Goal: Check status: Check status

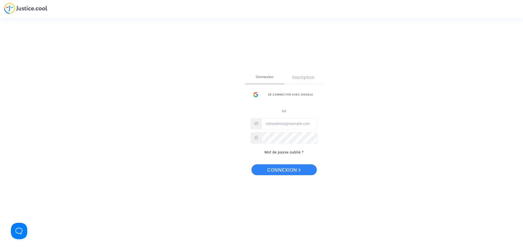
type input "amagras@airrefund.com"
click at [292, 169] on span "Connexion" at bounding box center [284, 170] width 34 height 11
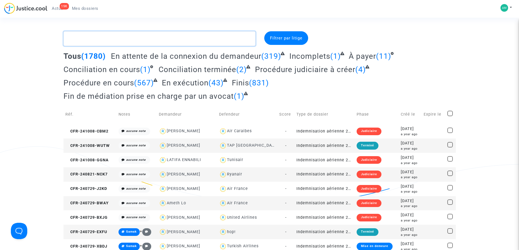
paste textarea "216928"
type textarea "216928"
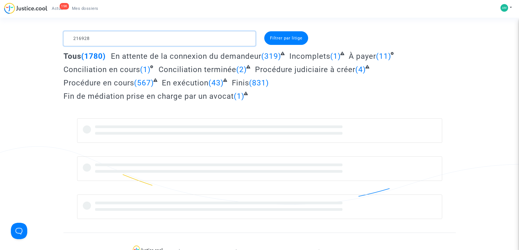
drag, startPoint x: 87, startPoint y: 38, endPoint x: 60, endPoint y: 43, distance: 27.6
click at [60, 43] on div "216928" at bounding box center [159, 38] width 200 height 15
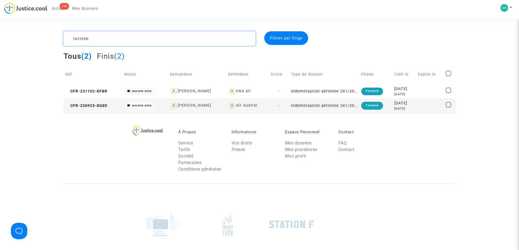
type textarea "lavisse"
click at [197, 98] on td "[PERSON_NAME]" at bounding box center [197, 91] width 58 height 14
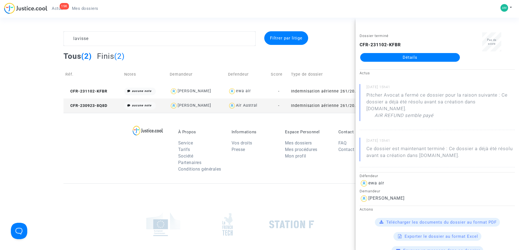
drag, startPoint x: 405, startPoint y: 192, endPoint x: 368, endPoint y: 190, distance: 37.1
click at [368, 194] on div "[PERSON_NAME]" at bounding box center [437, 198] width 155 height 9
copy div "[PERSON_NAME]"
click at [405, 188] on div "Demandeur" at bounding box center [437, 191] width 155 height 7
click at [97, 157] on div "À Propos Service Tarifs Société Partenaires Conditions générales Informations V…" at bounding box center [259, 148] width 392 height 71
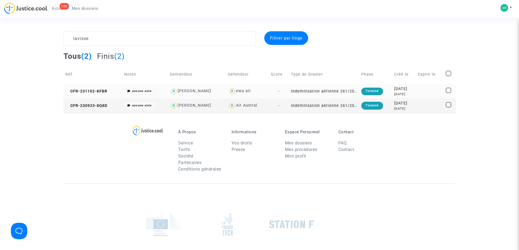
click at [235, 96] on td "ewa air" at bounding box center [247, 91] width 43 height 14
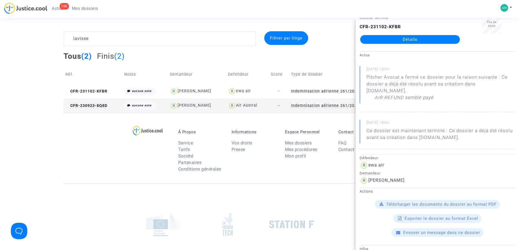
scroll to position [27, 0]
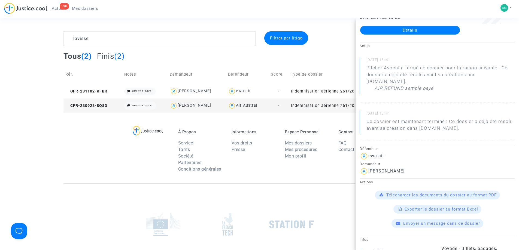
click at [409, 26] on link "Détails" at bounding box center [410, 30] width 100 height 9
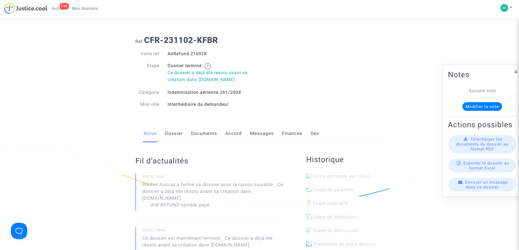
click at [269, 135] on link "Messages" at bounding box center [262, 134] width 24 height 18
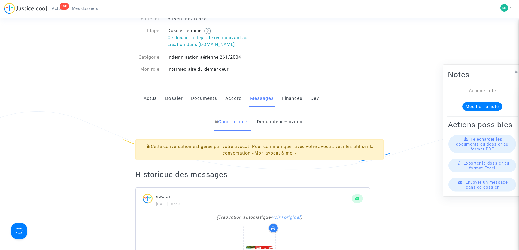
scroll to position [82, 0]
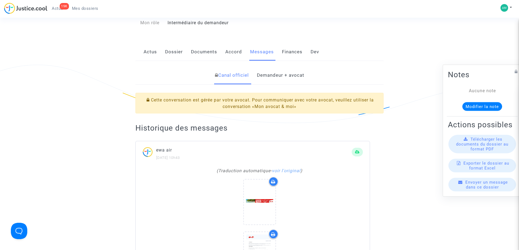
click at [295, 75] on link "Demandeur + avocat" at bounding box center [280, 75] width 47 height 18
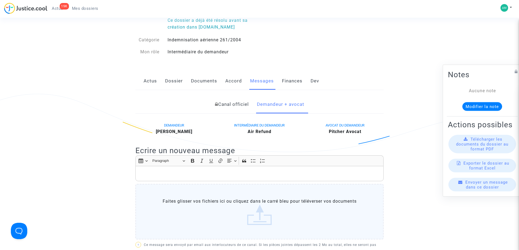
scroll to position [54, 0]
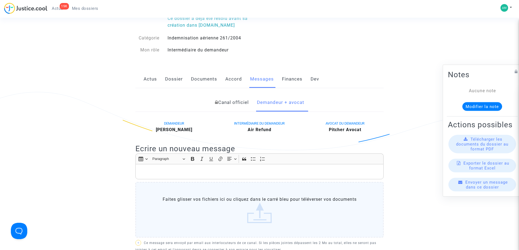
click at [234, 101] on link "Canal officiel" at bounding box center [232, 103] width 34 height 18
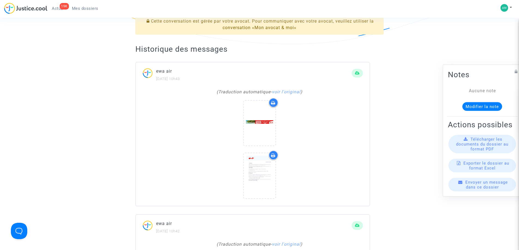
scroll to position [163, 0]
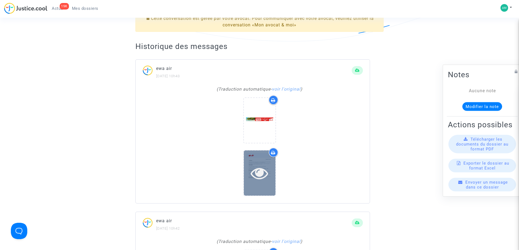
click at [257, 165] on icon at bounding box center [260, 173] width 18 height 17
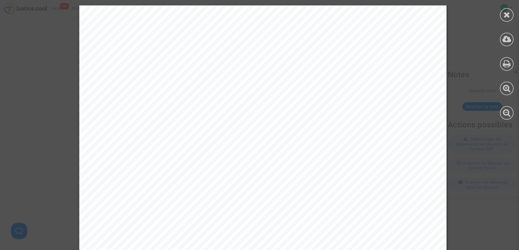
scroll to position [0, 0]
click at [504, 14] on icon at bounding box center [506, 15] width 7 height 8
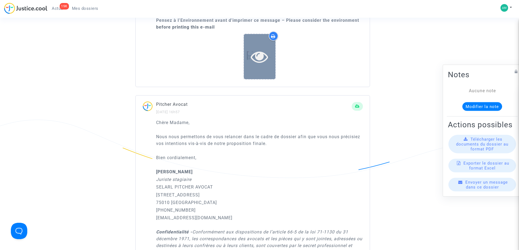
scroll to position [1416, 0]
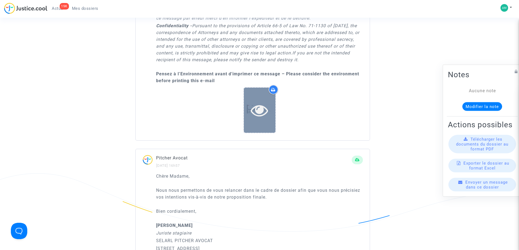
click at [268, 113] on icon at bounding box center [260, 110] width 18 height 17
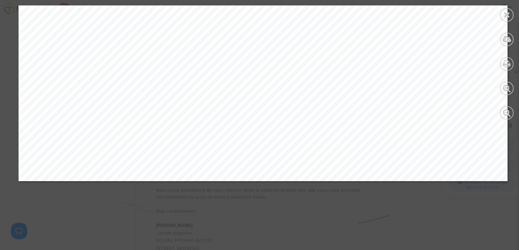
click at [506, 15] on icon at bounding box center [506, 15] width 7 height 8
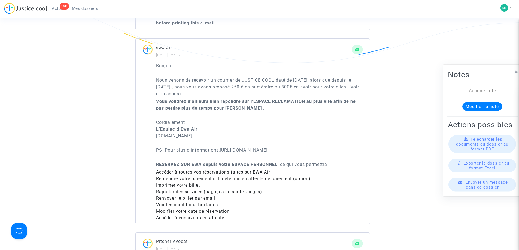
scroll to position [3017, 0]
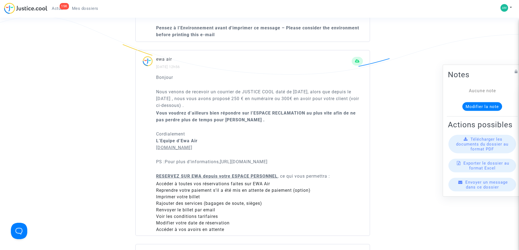
click at [288, 140] on p "Cordialement L’Equipe d’Ewa Air [DOMAIN_NAME]" at bounding box center [259, 141] width 207 height 20
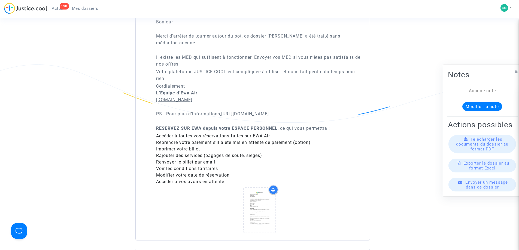
scroll to position [2091, 0]
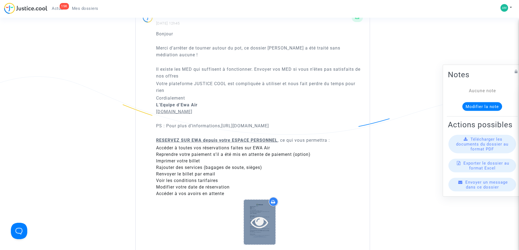
click at [256, 209] on div at bounding box center [260, 222] width 32 height 45
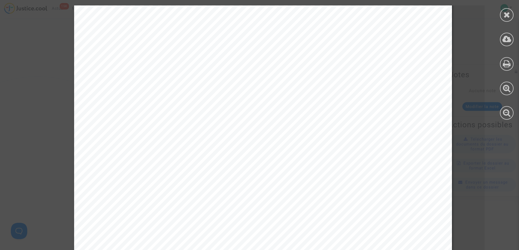
scroll to position [136, 0]
click at [507, 14] on icon at bounding box center [506, 15] width 7 height 8
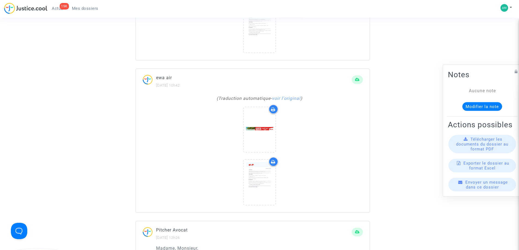
scroll to position [756, 0]
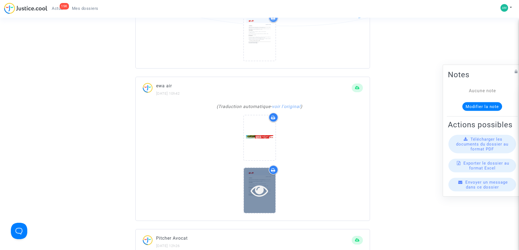
click at [255, 186] on icon at bounding box center [260, 190] width 18 height 17
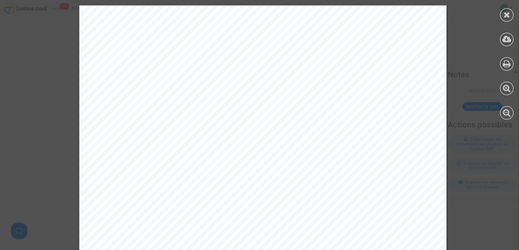
scroll to position [620, 0]
click at [501, 17] on div at bounding box center [507, 15] width 14 height 14
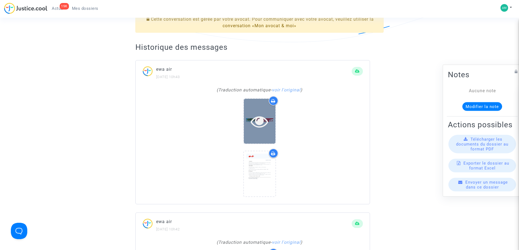
scroll to position [157, 0]
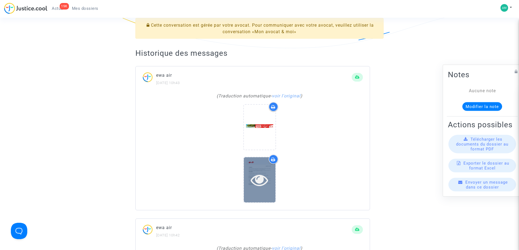
click at [261, 164] on div at bounding box center [260, 179] width 32 height 45
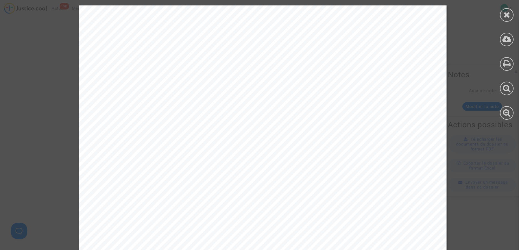
scroll to position [48, 0]
click at [507, 15] on icon at bounding box center [506, 15] width 7 height 8
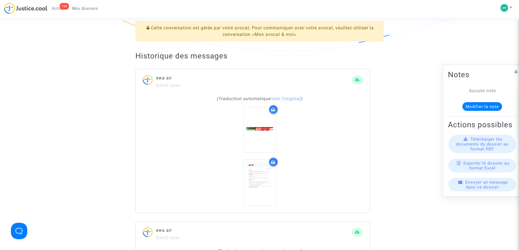
scroll to position [136, 0]
